Goal: Information Seeking & Learning: Learn about a topic

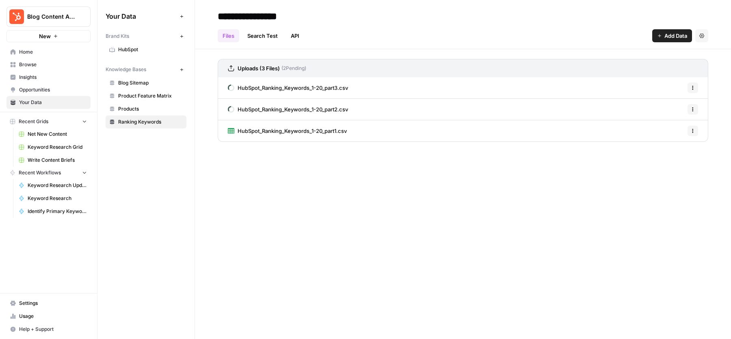
click at [145, 102] on link "Products" at bounding box center [146, 108] width 81 height 13
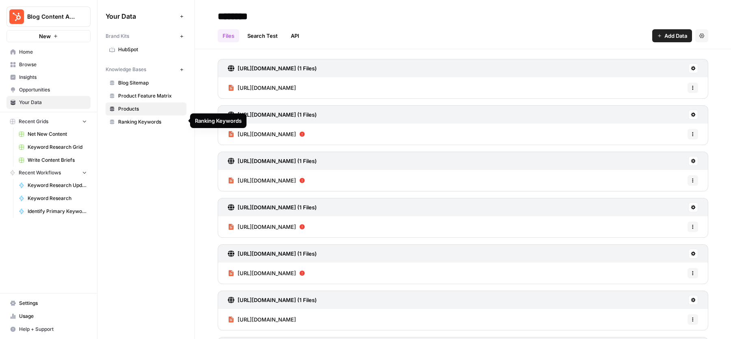
click at [147, 115] on link "Ranking Keywords" at bounding box center [146, 121] width 81 height 13
